Goal: Navigation & Orientation: Go to known website

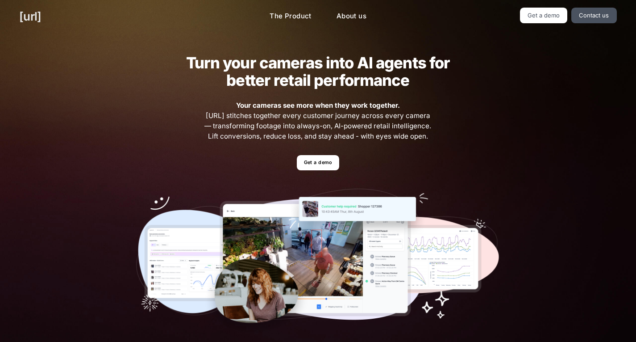
click at [37, 12] on link "[URL]" at bounding box center [30, 16] width 22 height 17
